Goal: Task Accomplishment & Management: Use online tool/utility

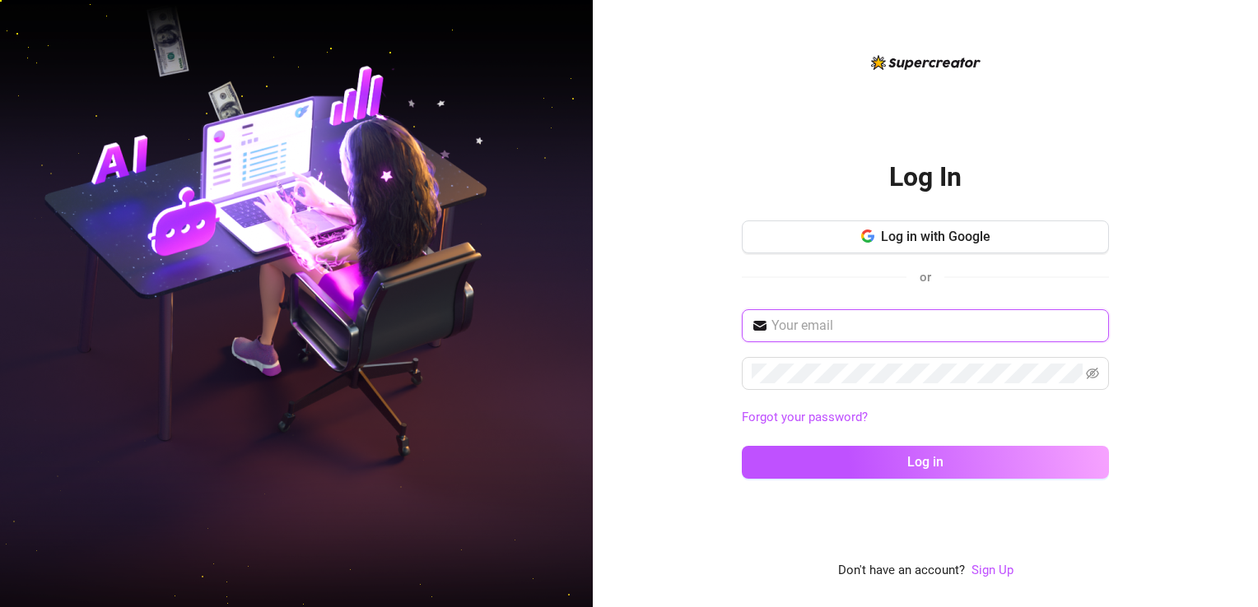
click at [840, 328] on input "text" at bounding box center [935, 326] width 328 height 20
type input "keepsassyph@gmail.com"
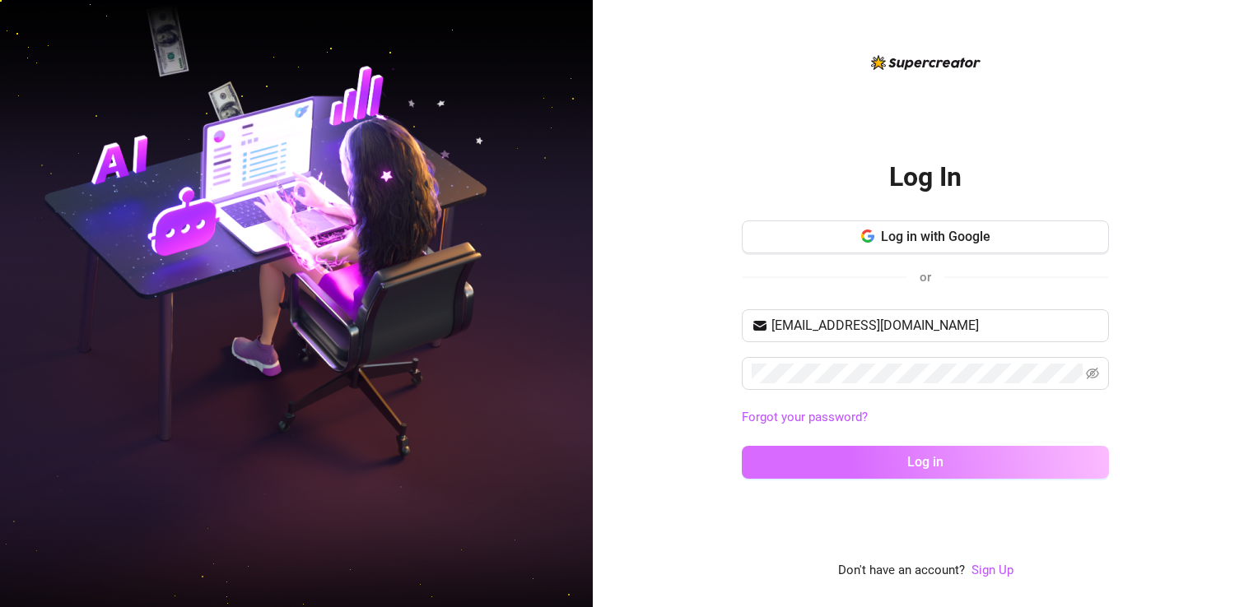
drag, startPoint x: 869, startPoint y: 449, endPoint x: 872, endPoint y: 458, distance: 8.6
click at [869, 449] on button "Log in" at bounding box center [925, 462] width 367 height 33
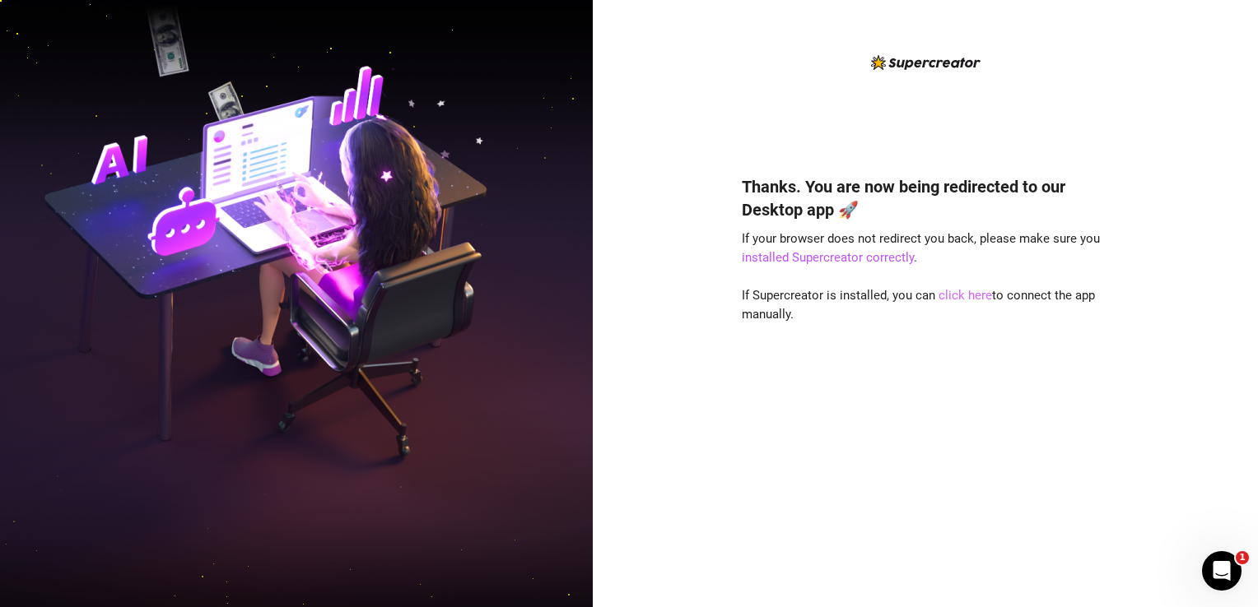
click at [958, 293] on link "click here" at bounding box center [965, 295] width 54 height 15
click at [953, 293] on link "click here" at bounding box center [965, 295] width 54 height 15
click at [963, 298] on link "click here" at bounding box center [965, 295] width 54 height 15
click at [865, 256] on link "installed Supercreator correctly" at bounding box center [828, 257] width 172 height 15
click at [971, 295] on link "click here" at bounding box center [965, 295] width 54 height 15
